Goal: Information Seeking & Learning: Understand process/instructions

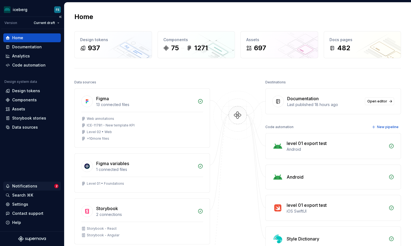
click at [30, 187] on div "Notifications" at bounding box center [24, 186] width 25 height 6
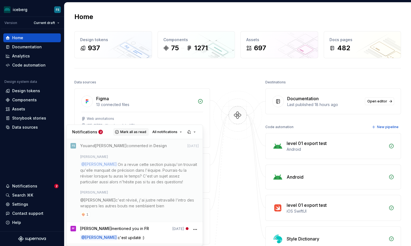
click at [138, 129] on button "Mark all as read" at bounding box center [130, 132] width 35 height 8
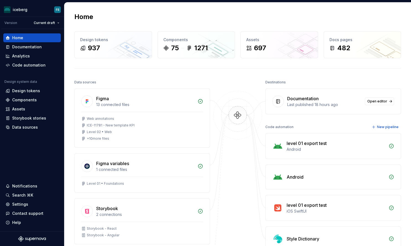
click at [22, 46] on html "iceberg FS Version Current draft Home Documentation Analytics Code automation D…" at bounding box center [205, 123] width 411 height 246
click at [23, 47] on div "Documentation" at bounding box center [27, 47] width 30 height 6
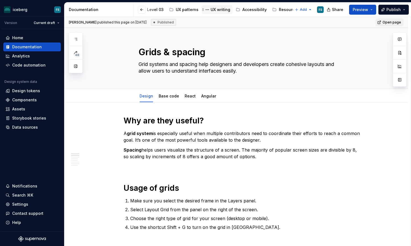
scroll to position [0, 188]
click at [215, 11] on div "UX writing" at bounding box center [221, 10] width 20 height 6
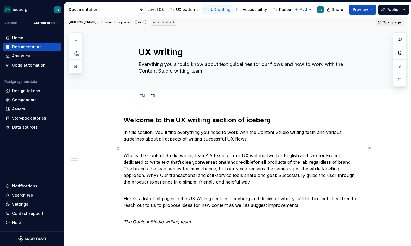
scroll to position [1, 0]
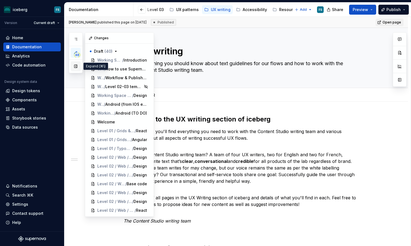
click at [76, 66] on button "button" at bounding box center [76, 66] width 10 height 10
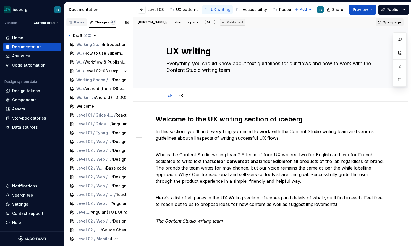
click at [80, 20] on div "Pages" at bounding box center [76, 22] width 20 height 8
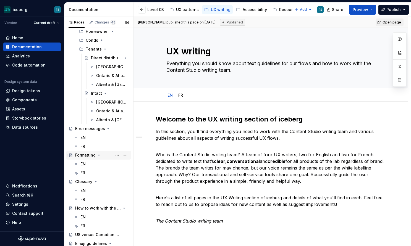
scroll to position [128, 0]
click at [87, 165] on div "EN" at bounding box center [104, 164] width 48 height 8
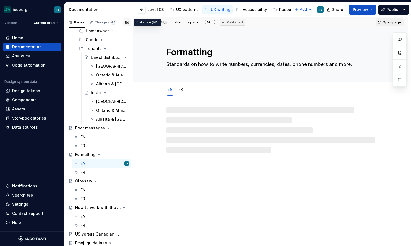
click at [127, 23] on button "button" at bounding box center [127, 22] width 8 height 8
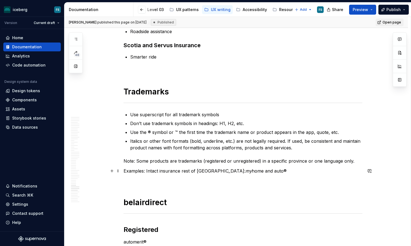
scroll to position [3483, 0]
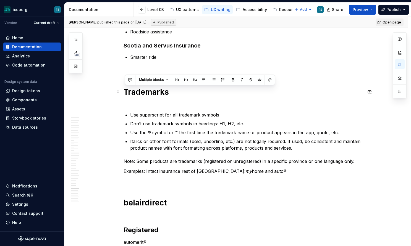
drag, startPoint x: 271, startPoint y: 173, endPoint x: 127, endPoint y: 92, distance: 165.4
click at [265, 136] on p "Use the ® symbol or ™ the first time the trademark name or product appears in t…" at bounding box center [246, 132] width 232 height 7
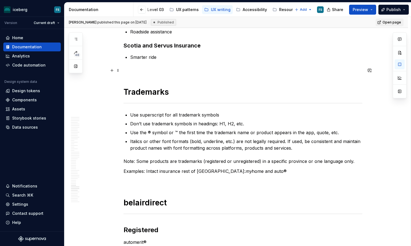
scroll to position [3484, 0]
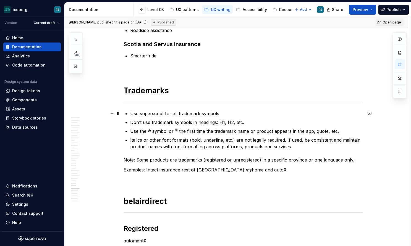
click at [132, 114] on p "Use superscript for all trademark symbols" at bounding box center [246, 113] width 232 height 7
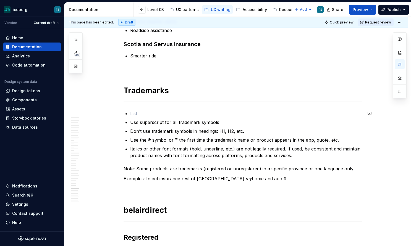
type textarea "*"
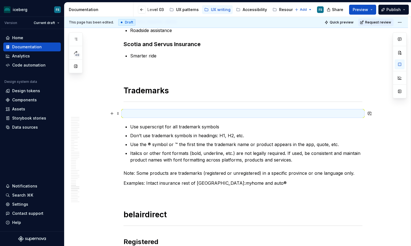
click at [147, 113] on p at bounding box center [242, 113] width 239 height 7
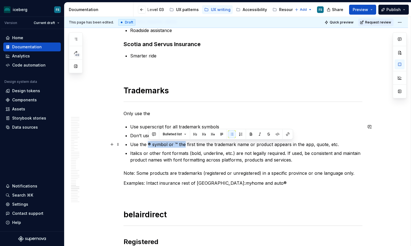
drag, startPoint x: 149, startPoint y: 145, endPoint x: 184, endPoint y: 144, distance: 35.9
click at [184, 144] on p "Use the ® symbol or ™ the first time the trademark name or product appears in t…" at bounding box center [246, 144] width 232 height 7
copy p "® symbol or ™ the"
click at [162, 112] on p "Only use the" at bounding box center [242, 113] width 239 height 7
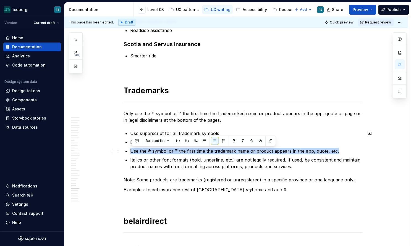
drag, startPoint x: 315, startPoint y: 151, endPoint x: 133, endPoint y: 150, distance: 182.5
click at [133, 150] on p "Use the ® symbol or ™ the first time the trademark name or product appears in t…" at bounding box center [246, 151] width 232 height 7
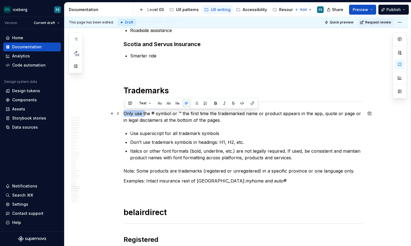
drag, startPoint x: 146, startPoint y: 113, endPoint x: 126, endPoint y: 112, distance: 19.1
click at [126, 112] on p "Only use the ® symbol or ™ the first time the trademarked name or product appea…" at bounding box center [242, 116] width 239 height 13
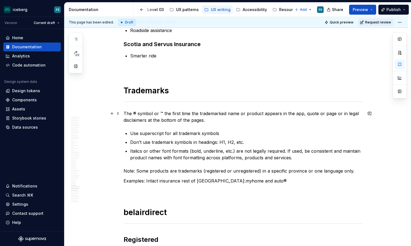
drag, startPoint x: 165, startPoint y: 114, endPoint x: 179, endPoint y: 113, distance: 14.6
click at [165, 114] on p "The ® symbol or ™ the first time the trademarked name or product appears in the…" at bounding box center [242, 116] width 239 height 13
drag, startPoint x: 235, startPoint y: 114, endPoint x: 240, endPoint y: 114, distance: 5.2
click at [235, 114] on p "The ® symbol or ™ only need to appear the first time the trademarked name or pr…" at bounding box center [242, 116] width 239 height 13
click at [242, 120] on p "The ® symbol or ™ only need to appear the first time that the trademarked name …" at bounding box center [242, 116] width 239 height 13
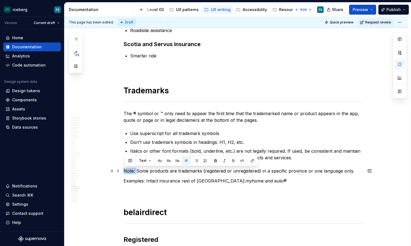
drag, startPoint x: 138, startPoint y: 172, endPoint x: 125, endPoint y: 171, distance: 12.8
click at [125, 171] on p "Note: Some products are trademarks (registered or unregistered) in a specific p…" at bounding box center [242, 171] width 239 height 7
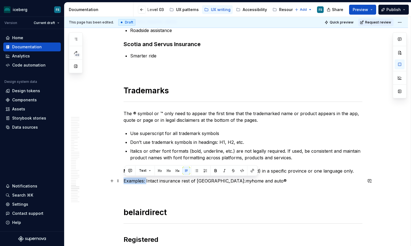
drag, startPoint x: 147, startPoint y: 181, endPoint x: 124, endPoint y: 179, distance: 23.9
click at [296, 183] on p "Examples: Intact insurance rest of [GEOGRAPHIC_DATA]: my home and auto®" at bounding box center [242, 181] width 239 height 7
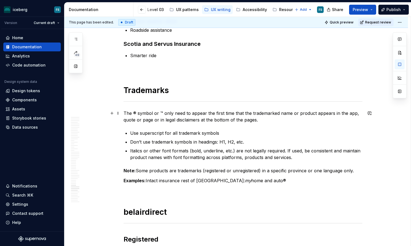
drag, startPoint x: 184, startPoint y: 113, endPoint x: 192, endPoint y: 116, distance: 8.1
click at [184, 113] on p "The ® symbol or ™ only need to appear the first time that the trademarked name …" at bounding box center [242, 116] width 239 height 13
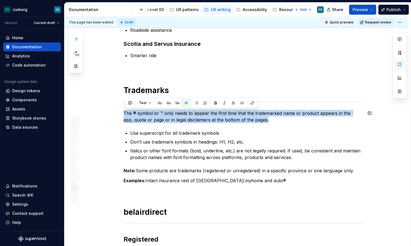
drag, startPoint x: 264, startPoint y: 120, endPoint x: 134, endPoint y: 108, distance: 129.8
copy p "The ® symbol or ™ only needs to appear the first time that the trademarked name…"
click at [401, 21] on html "iceberg FS Version Current draft Home Documentation Analytics Code automation D…" at bounding box center [205, 123] width 411 height 246
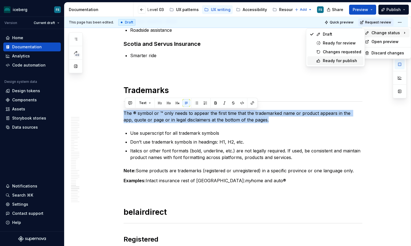
click at [343, 60] on div "Ready for publish" at bounding box center [342, 61] width 38 height 6
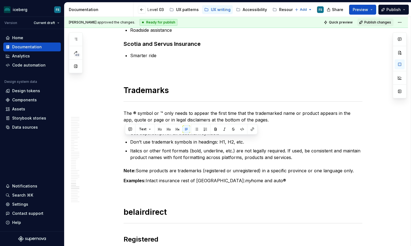
scroll to position [3458, 0]
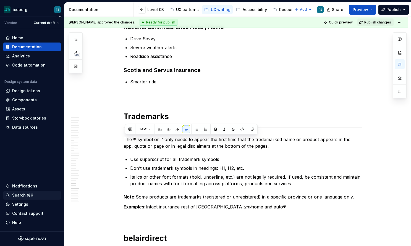
type textarea "*"
